Goal: Check status: Check status

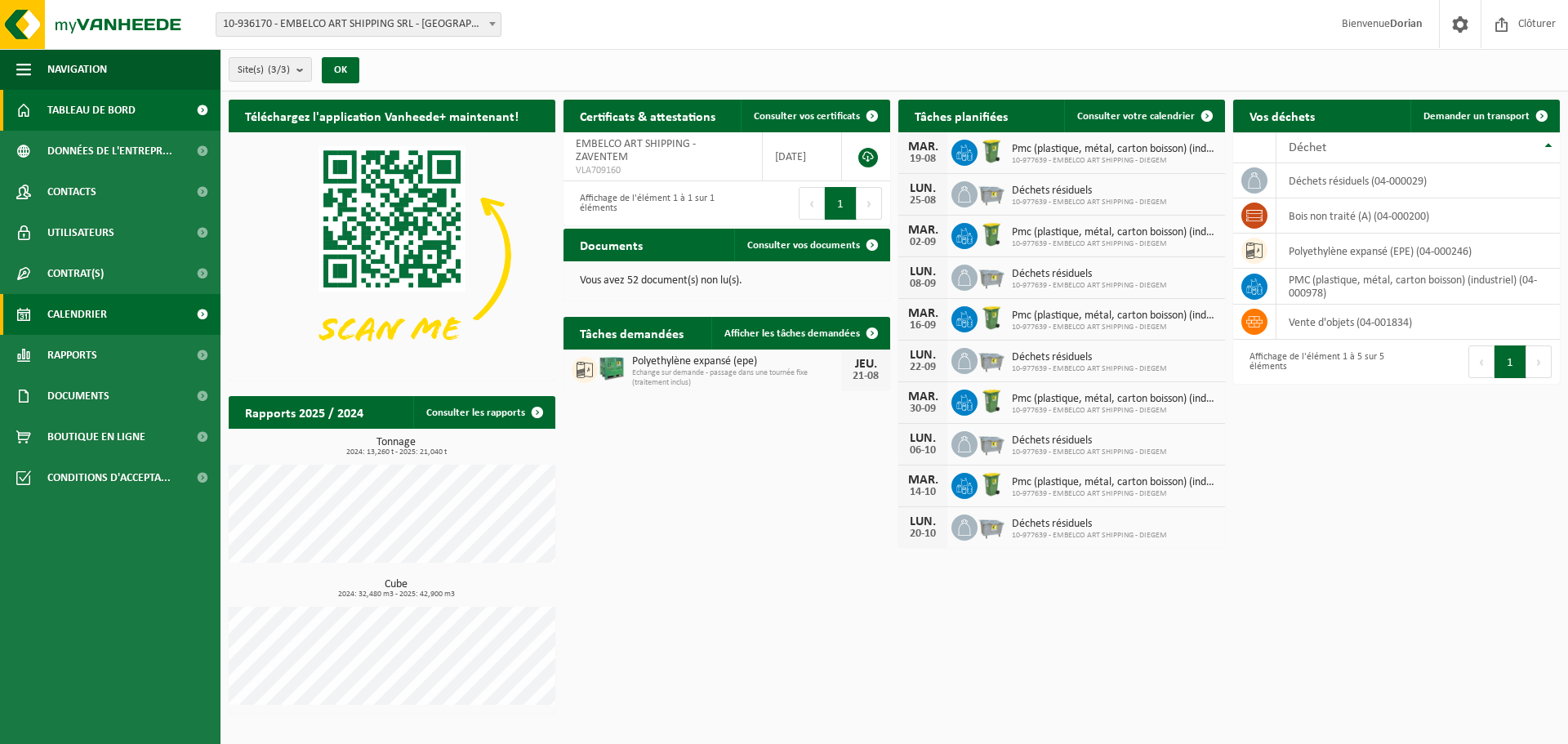
click at [109, 307] on link "Calendrier" at bounding box center [110, 315] width 221 height 41
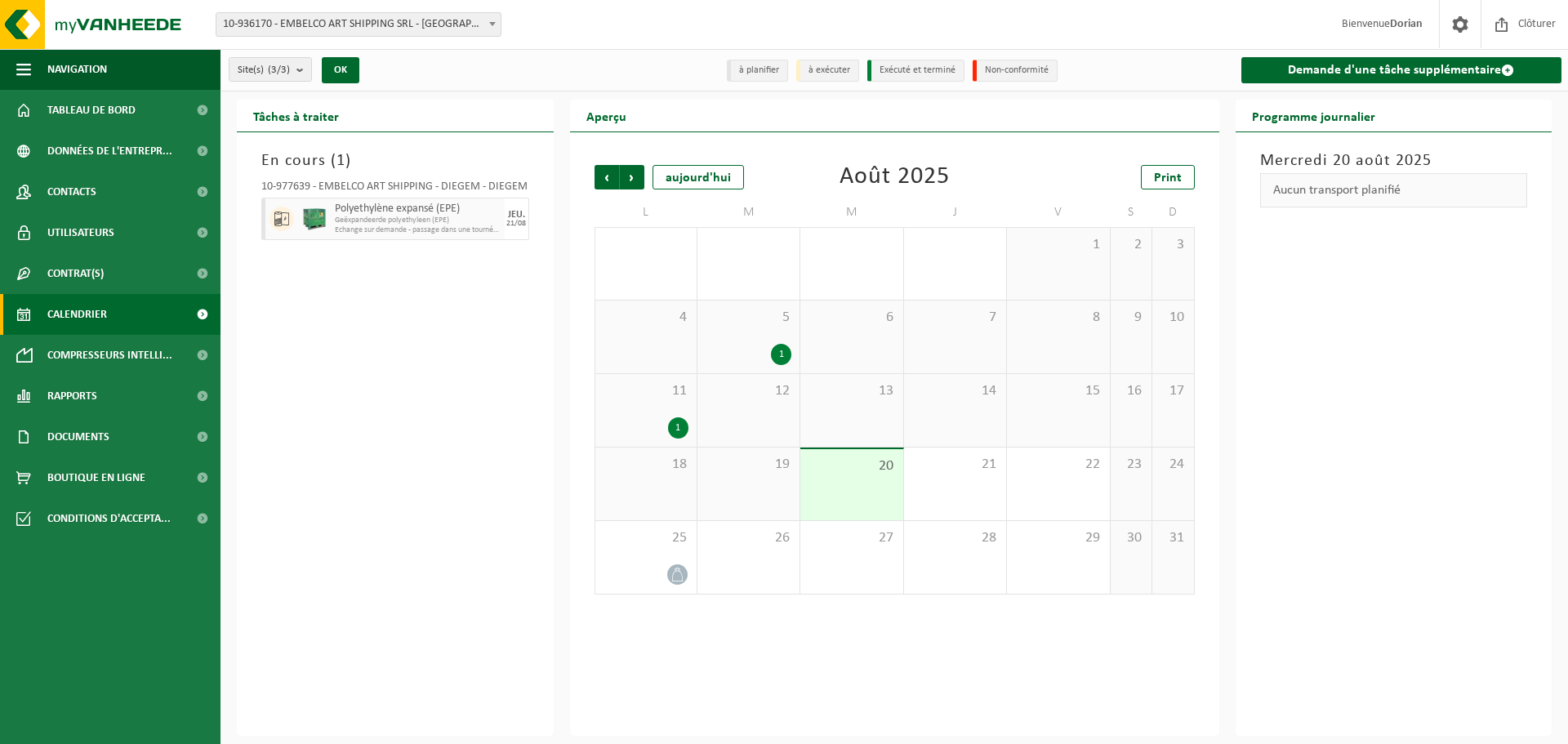
click at [645, 413] on div "11 1" at bounding box center [646, 411] width 101 height 73
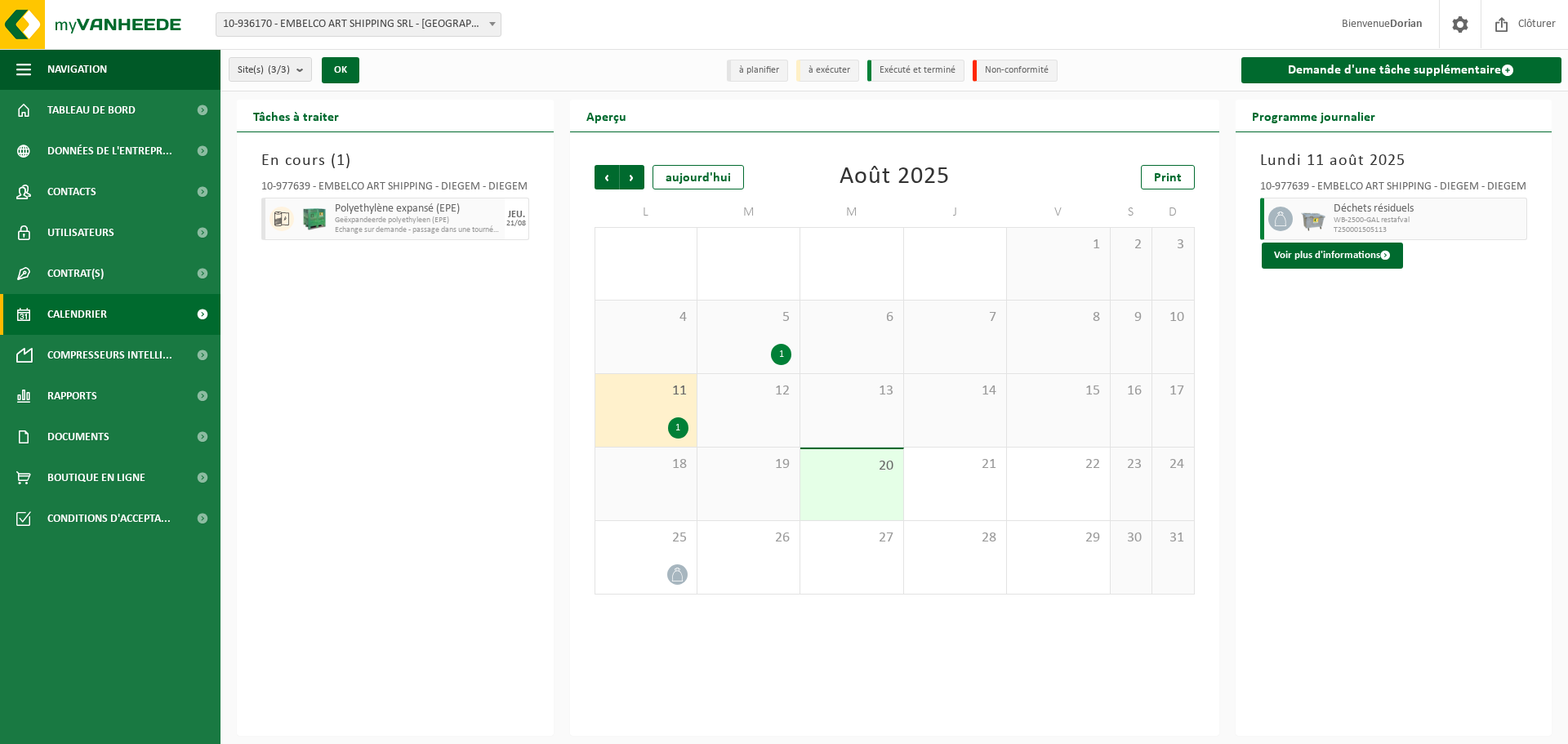
click at [746, 487] on div "19" at bounding box center [748, 484] width 102 height 73
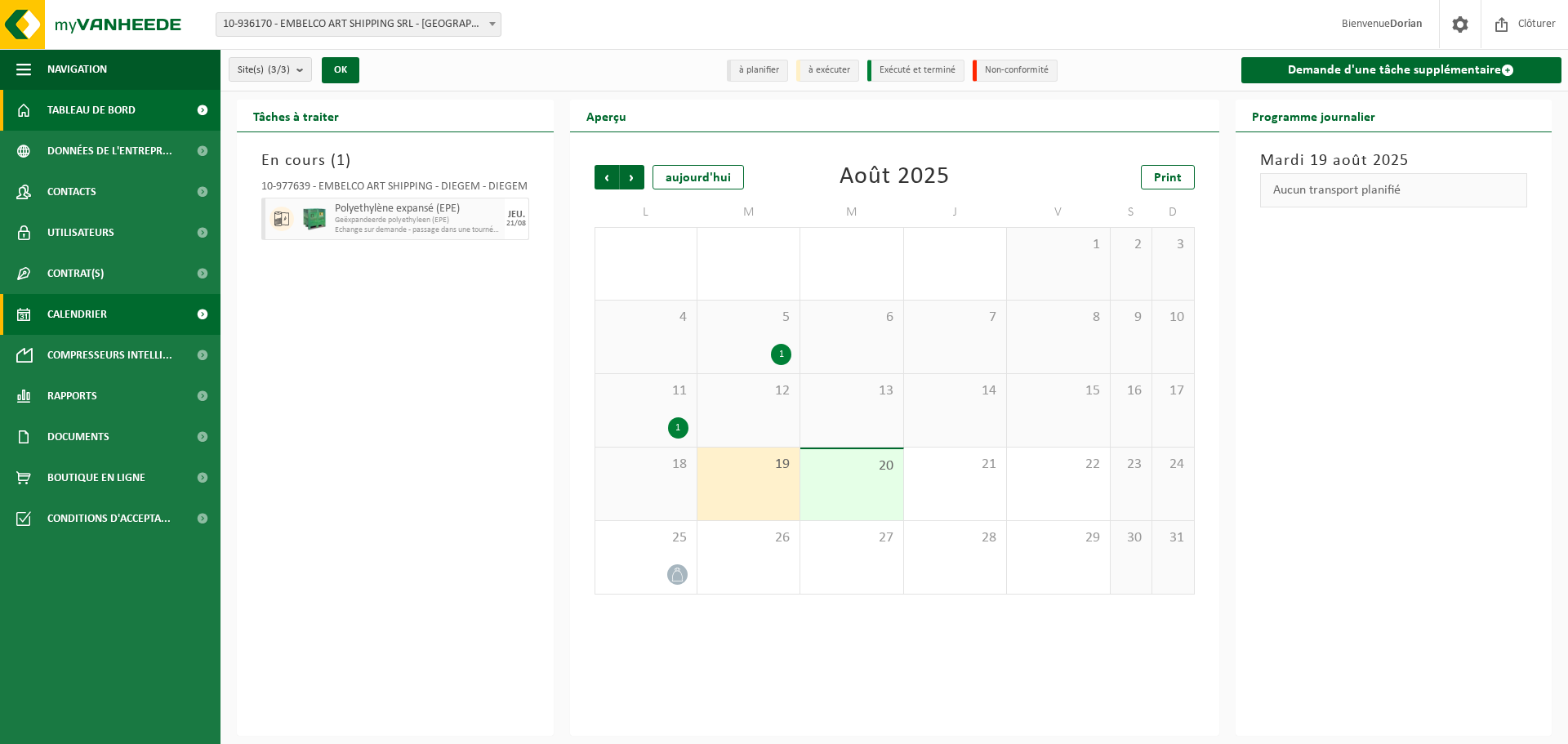
click at [90, 114] on span "Tableau de bord" at bounding box center [91, 110] width 88 height 41
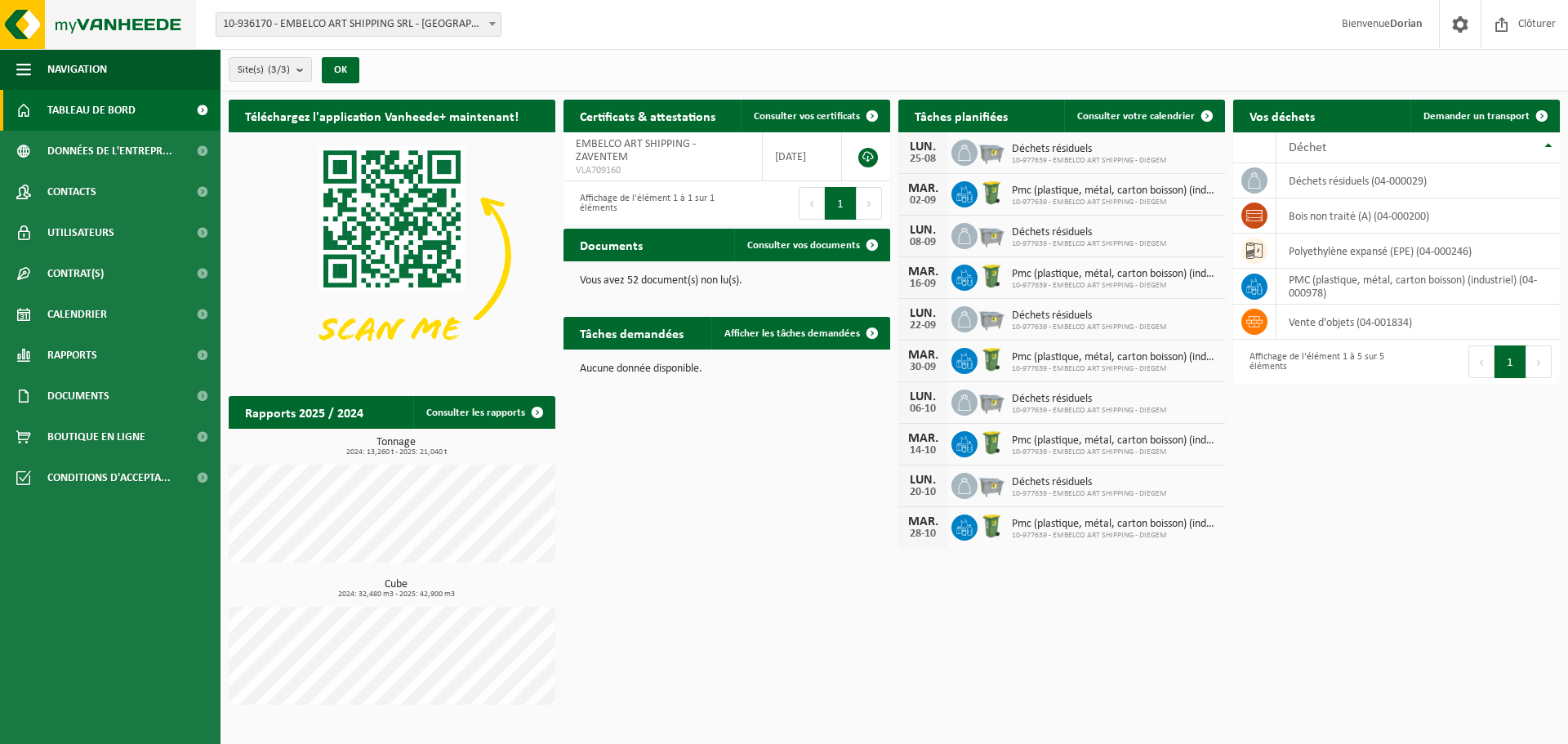
click at [90, 24] on img at bounding box center [98, 25] width 196 height 49
